Goal: Task Accomplishment & Management: Manage account settings

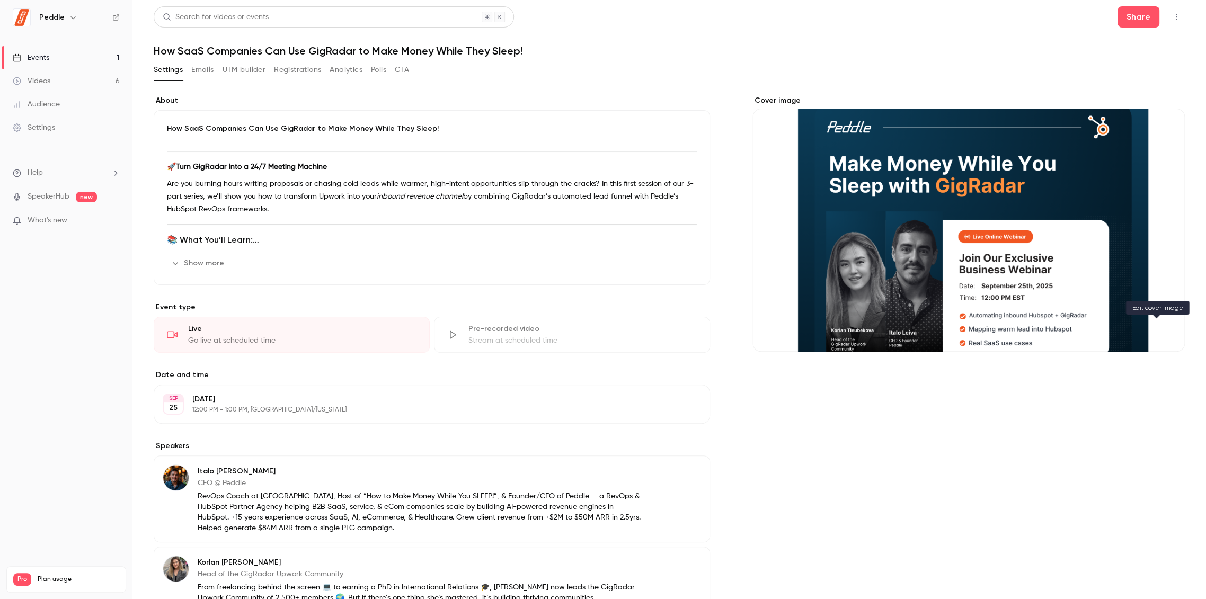
click at [1160, 330] on icon "Cover image" at bounding box center [1166, 332] width 12 height 8
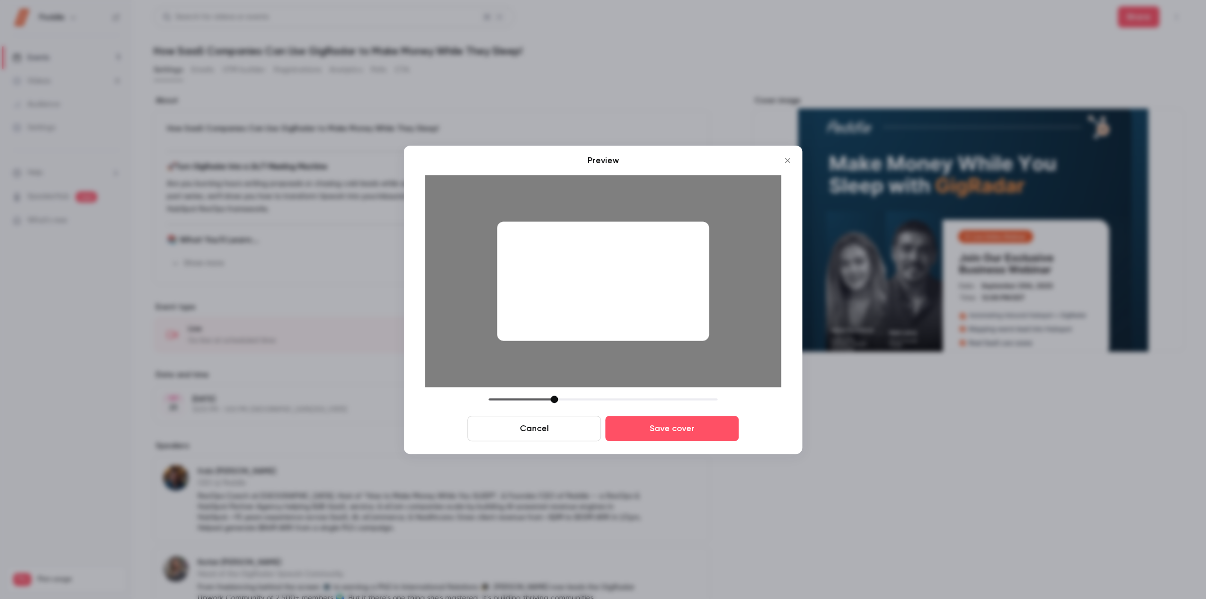
drag, startPoint x: 566, startPoint y: 399, endPoint x: 556, endPoint y: 398, distance: 10.1
click at [556, 398] on div at bounding box center [553, 399] width 7 height 7
drag, startPoint x: 615, startPoint y: 289, endPoint x: 615, endPoint y: 300, distance: 11.1
click at [615, 300] on div at bounding box center [603, 280] width 212 height 119
drag, startPoint x: 555, startPoint y: 397, endPoint x: 544, endPoint y: 399, distance: 11.3
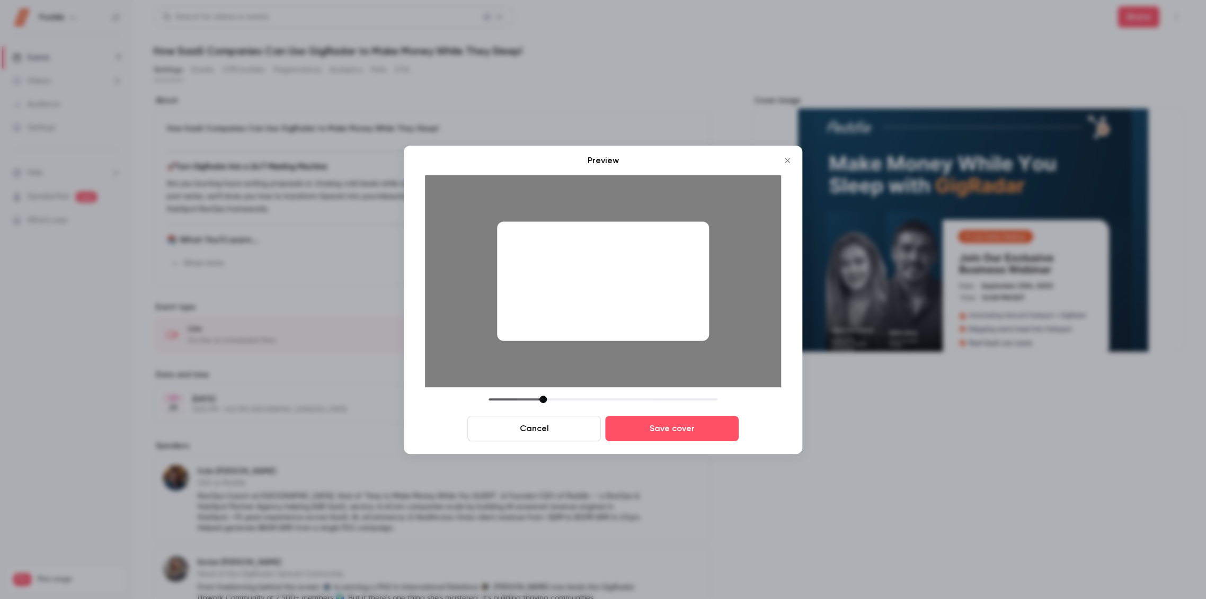
click at [544, 399] on div at bounding box center [542, 399] width 7 height 7
drag, startPoint x: 593, startPoint y: 328, endPoint x: 594, endPoint y: 319, distance: 9.6
click at [594, 319] on div at bounding box center [603, 280] width 212 height 119
click at [547, 398] on div at bounding box center [547, 399] width 7 height 7
click at [606, 336] on div at bounding box center [603, 280] width 212 height 119
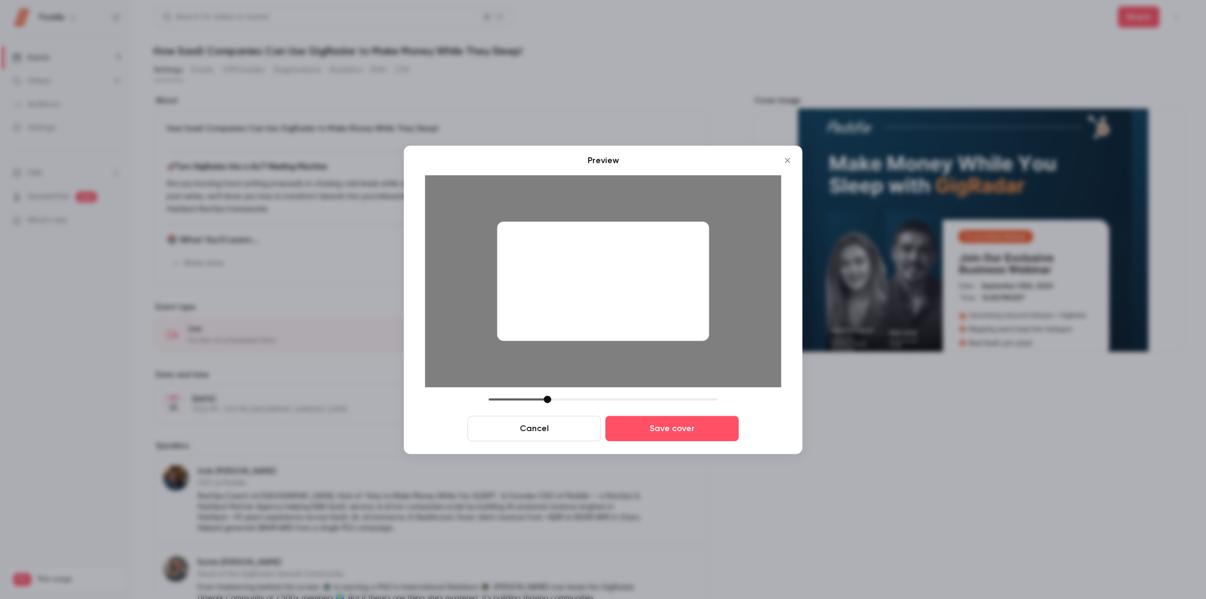
click at [550, 395] on div "Preview Cancel Save cover" at bounding box center [603, 297] width 356 height 287
click at [552, 399] on div at bounding box center [550, 399] width 7 height 7
click at [606, 353] on img at bounding box center [604, 295] width 296 height 176
click at [549, 398] on div at bounding box center [549, 399] width 7 height 7
click at [589, 332] on div at bounding box center [603, 280] width 212 height 119
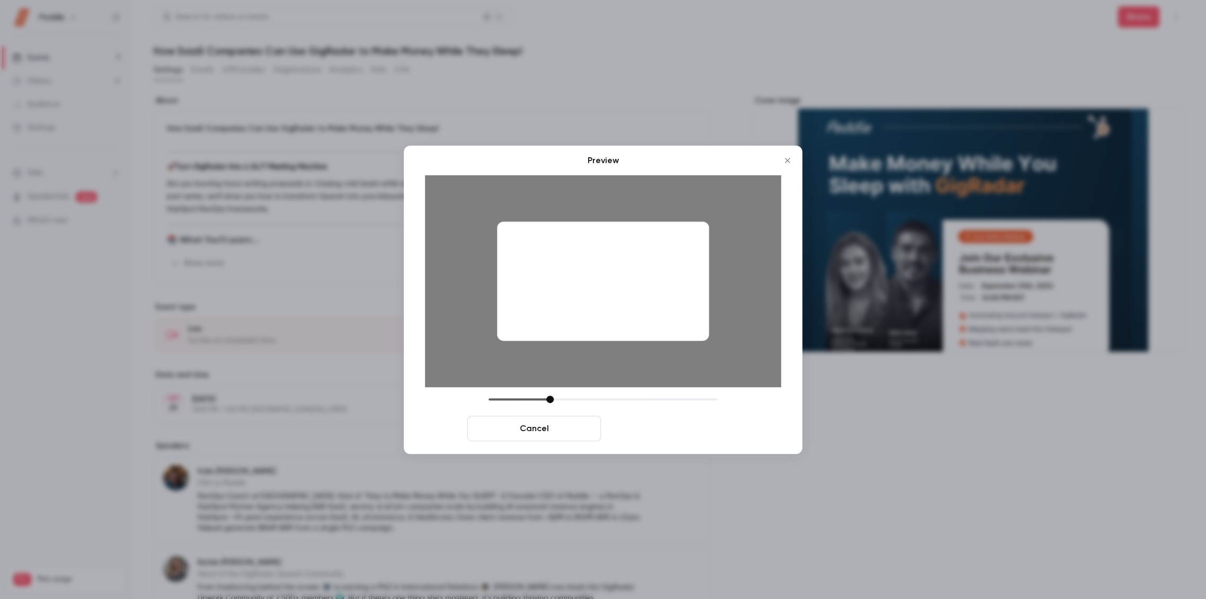
click at [681, 429] on button "Save cover" at bounding box center [671, 428] width 133 height 25
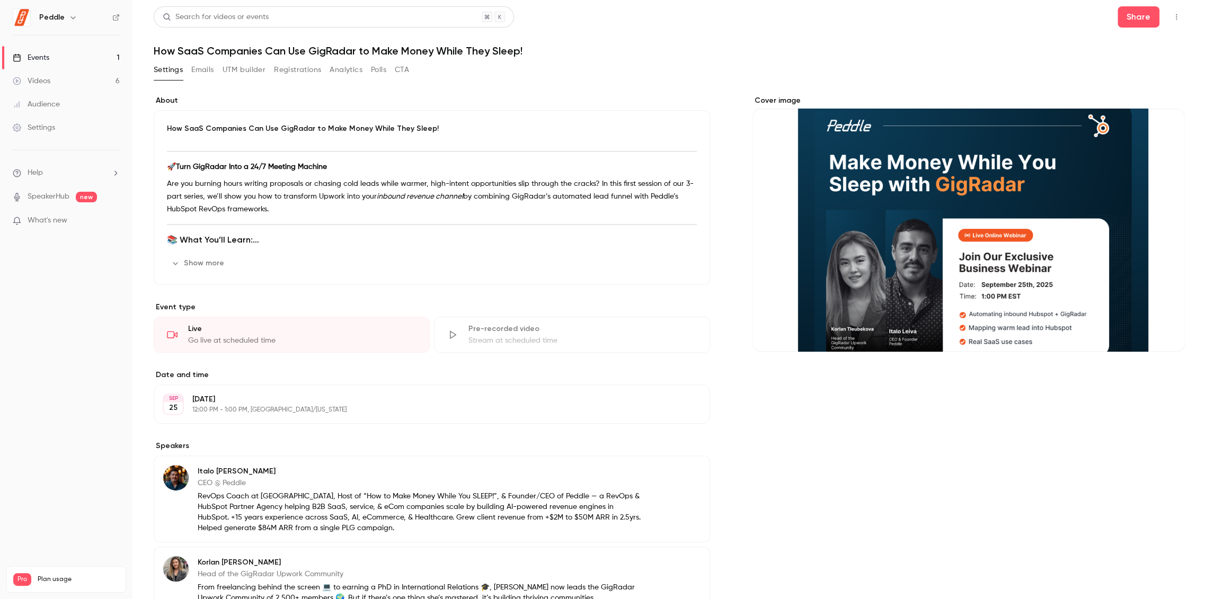
click at [259, 403] on p "[DATE]" at bounding box center [422, 399] width 461 height 11
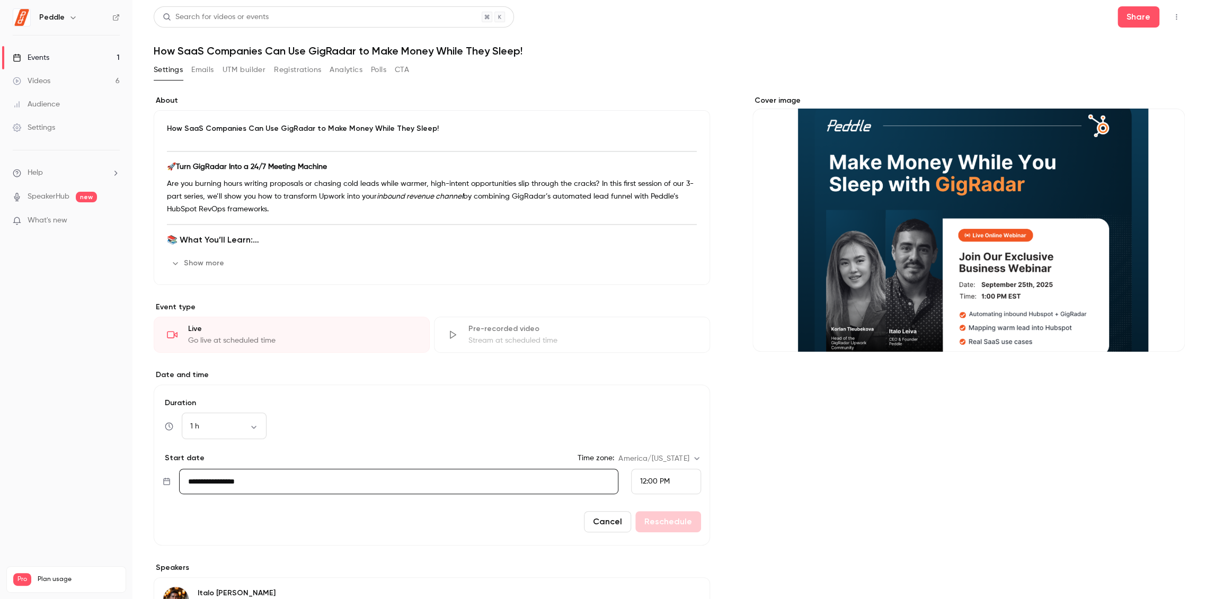
click at [670, 480] on div "12:00 PM" at bounding box center [666, 481] width 70 height 25
click at [670, 365] on div "1:00 PM" at bounding box center [661, 369] width 52 height 11
click at [667, 520] on button "Reschedule" at bounding box center [668, 521] width 66 height 21
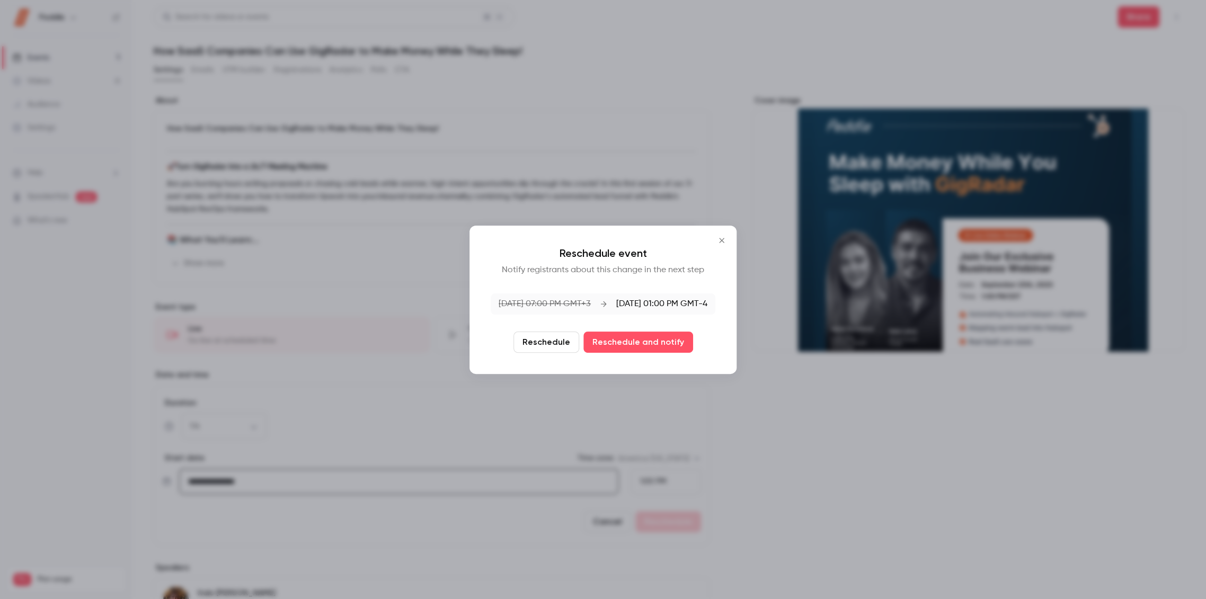
click at [550, 342] on button "Reschedule" at bounding box center [546, 342] width 66 height 21
